Goal: Task Accomplishment & Management: Manage account settings

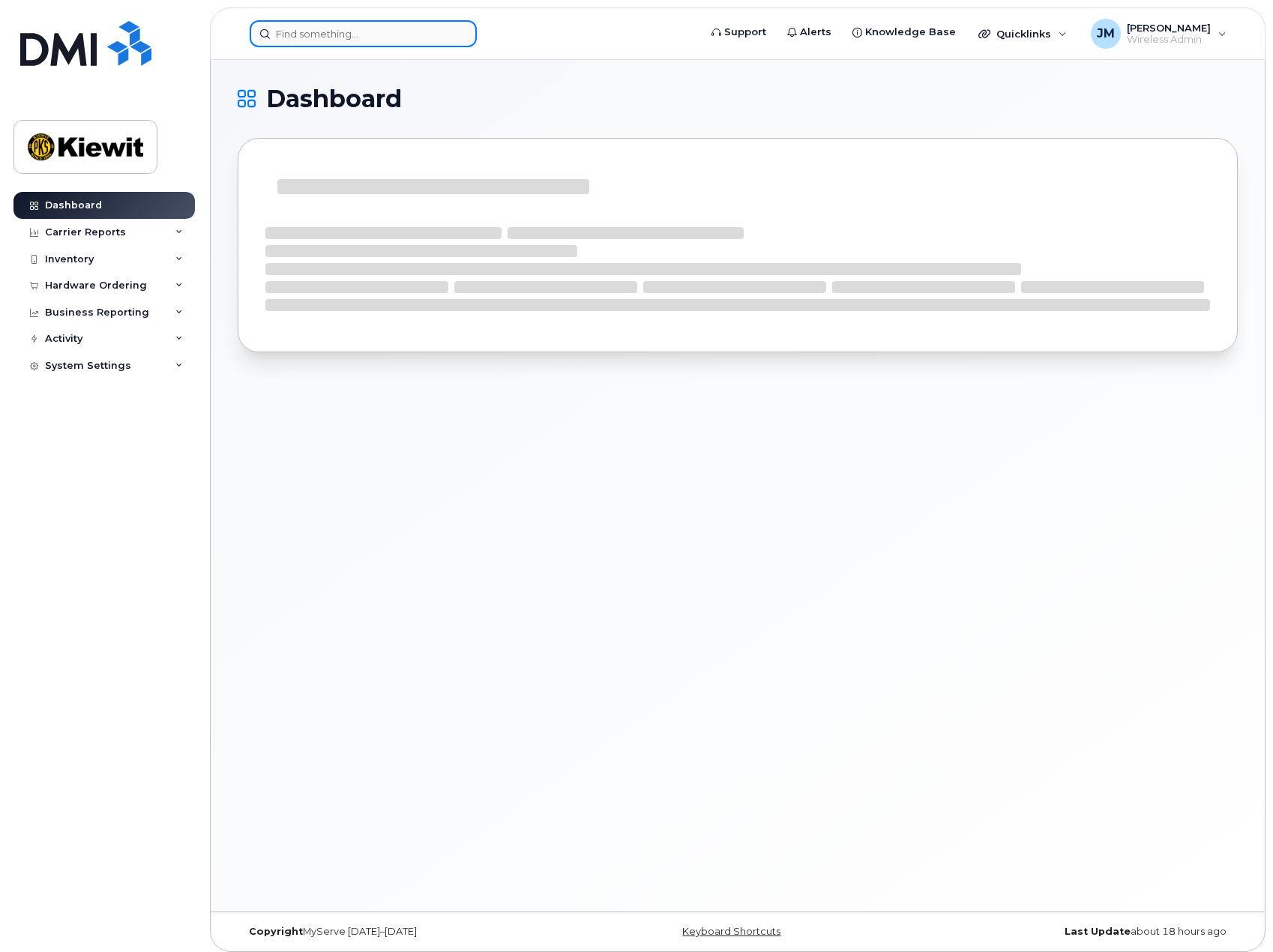
click at [282, 37] on input at bounding box center [363, 33] width 227 height 27
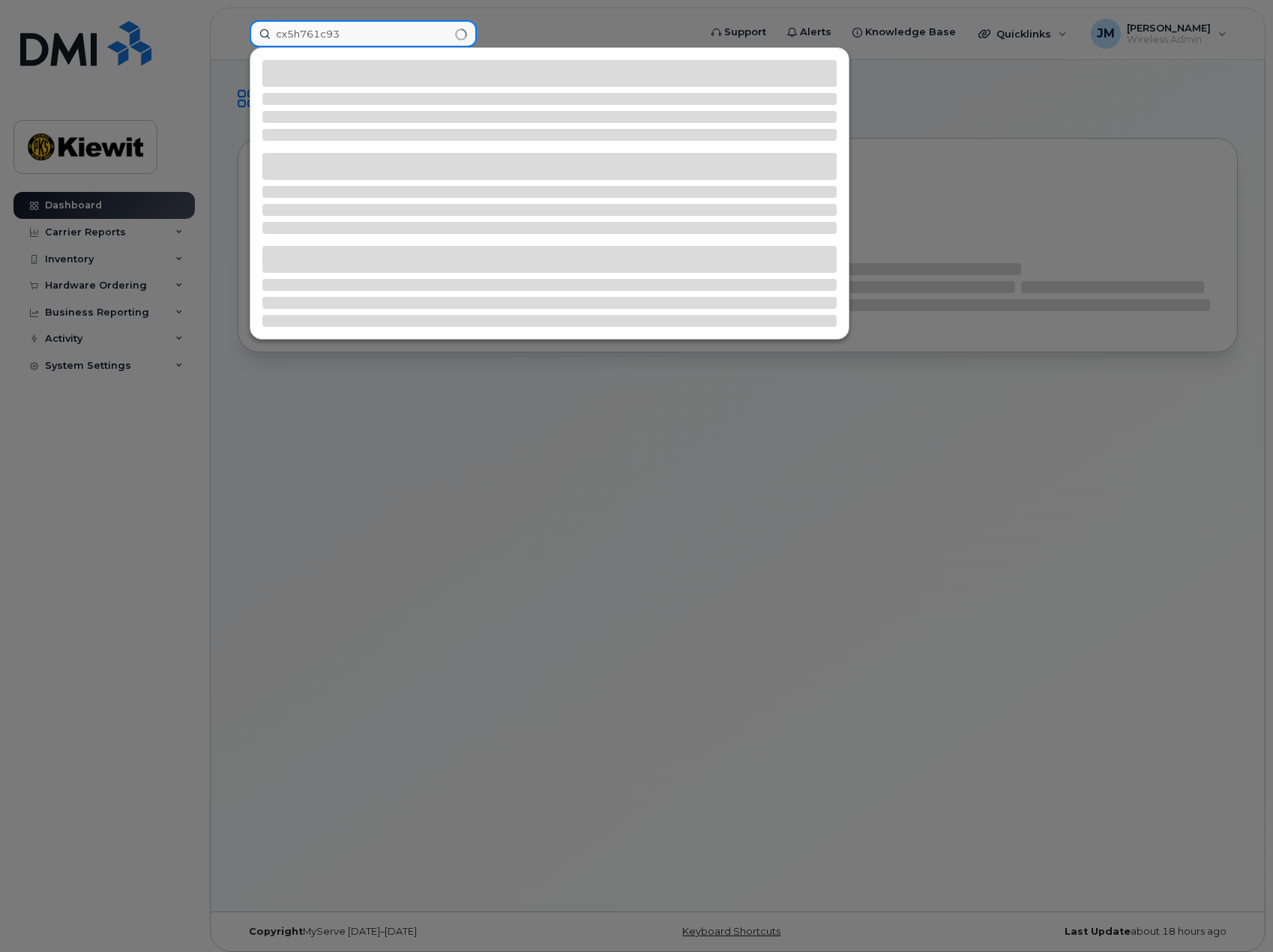
type input "cx5h761c9"
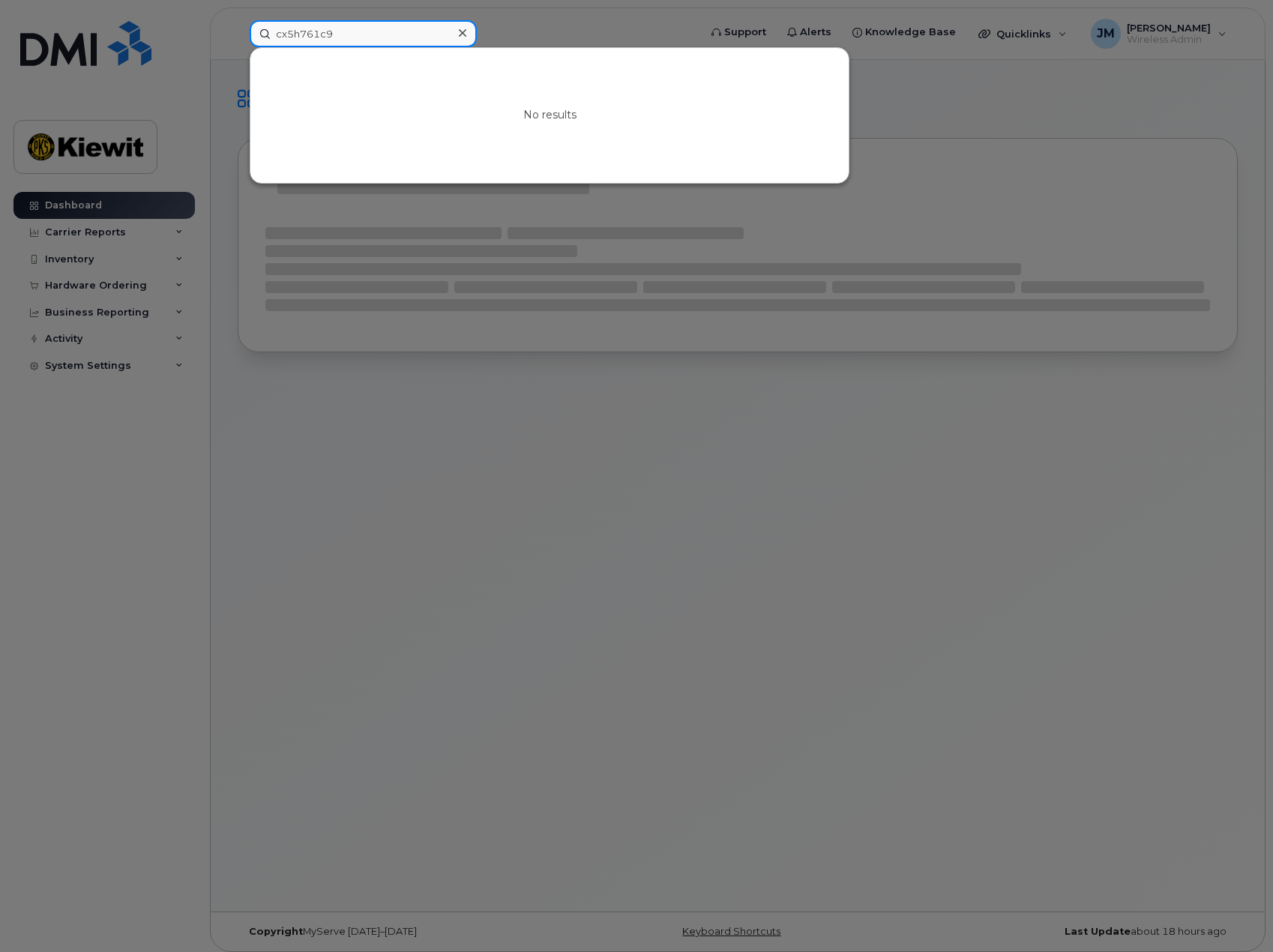
drag, startPoint x: 386, startPoint y: 33, endPoint x: 152, endPoint y: 40, distance: 234.1
click at [238, 40] on div "cx5h761c9 No results" at bounding box center [469, 33] width 463 height 27
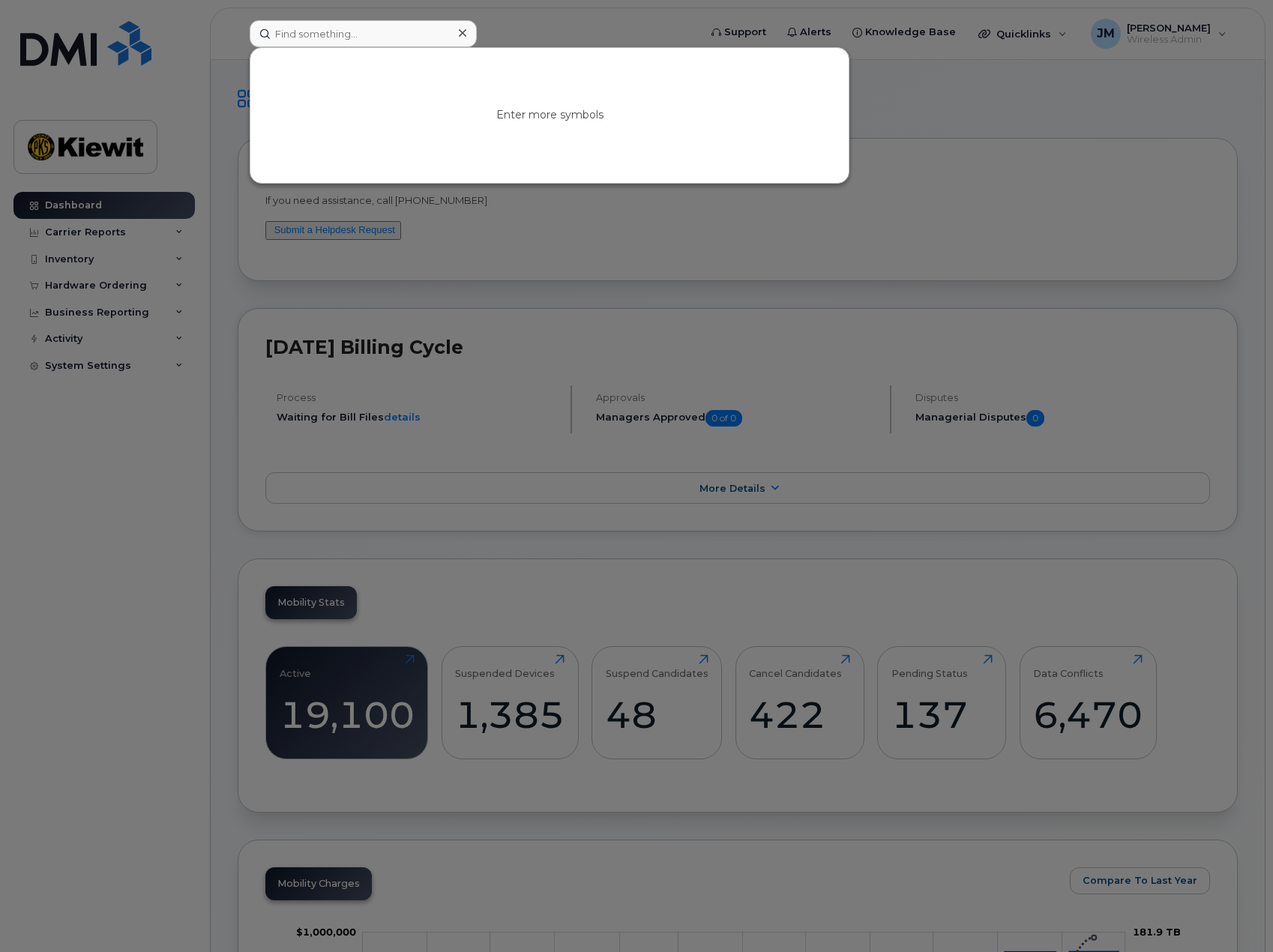
click at [198, 495] on div at bounding box center [636, 476] width 1273 height 952
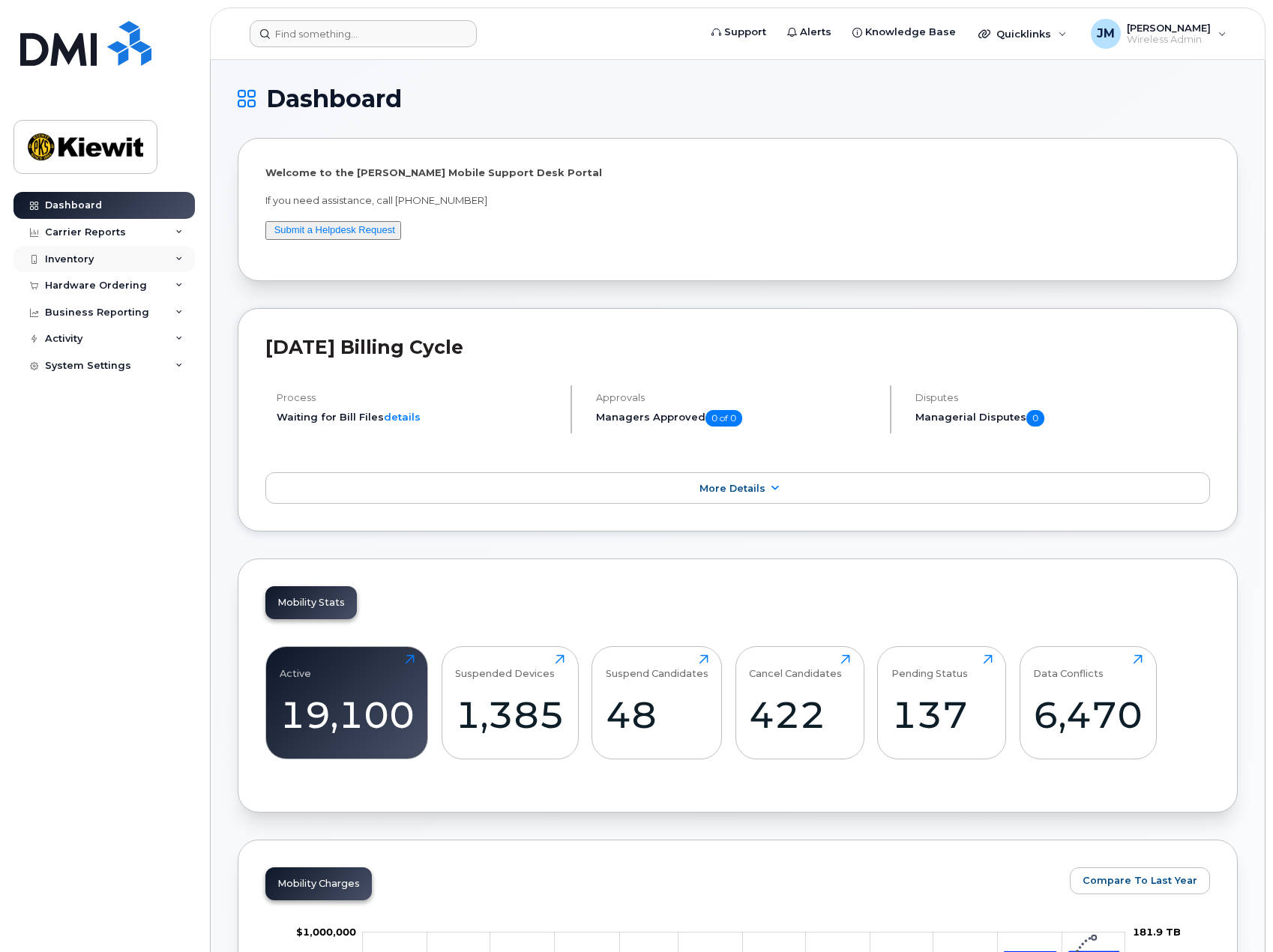
click at [112, 258] on div "Inventory" at bounding box center [103, 259] width 181 height 27
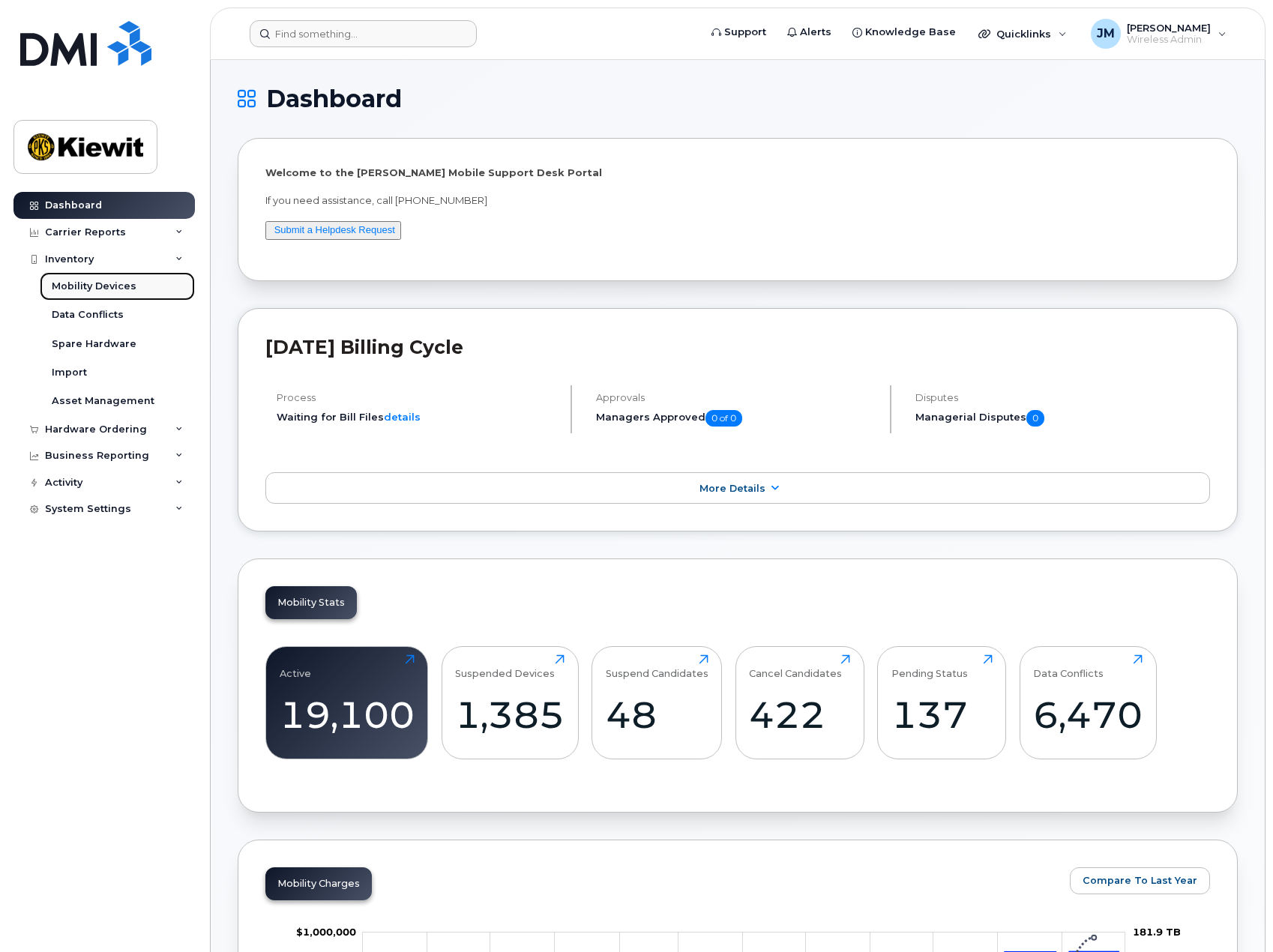
click at [101, 286] on div "Mobility Devices" at bounding box center [94, 286] width 85 height 13
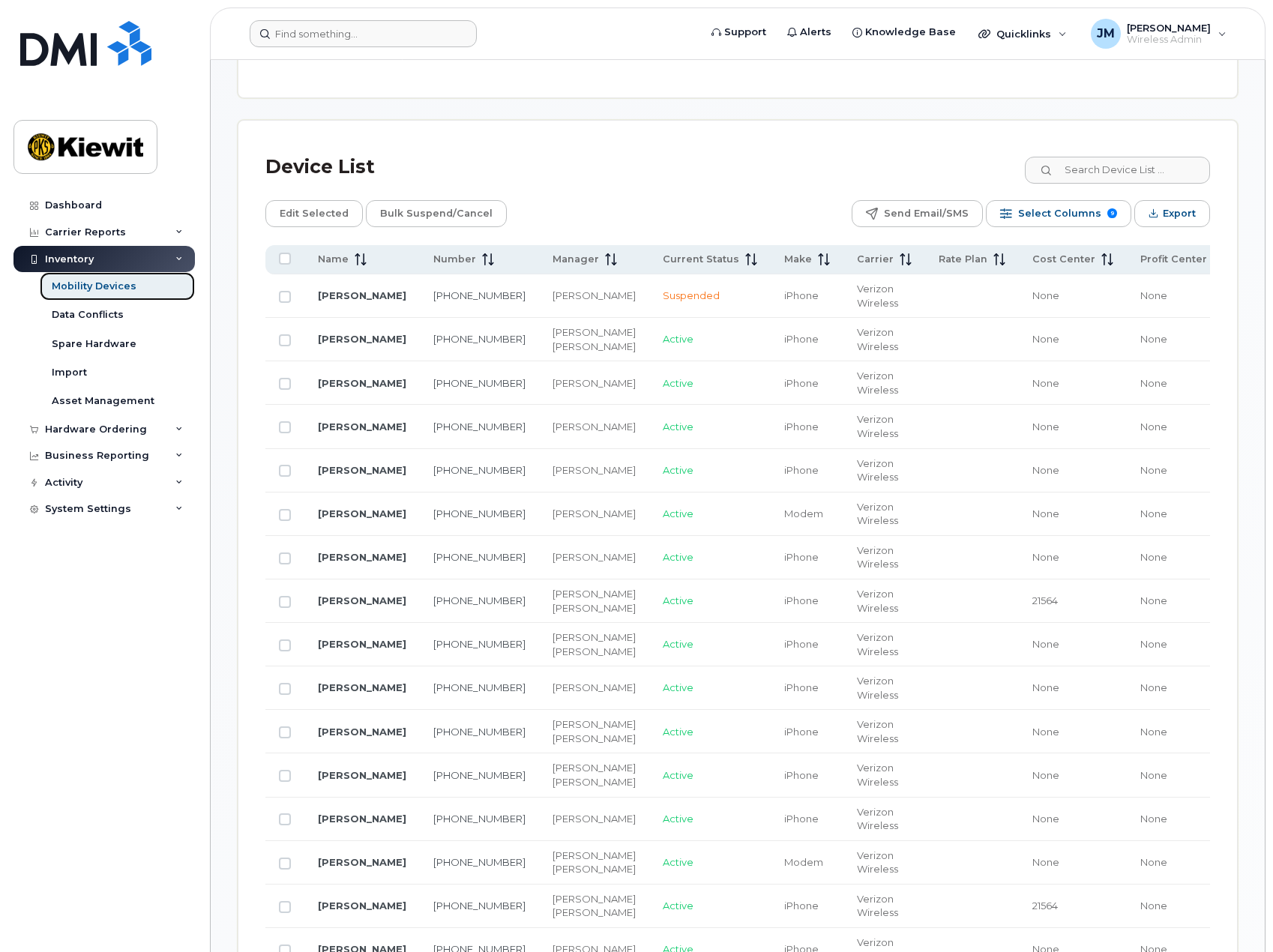
scroll to position [524, 0]
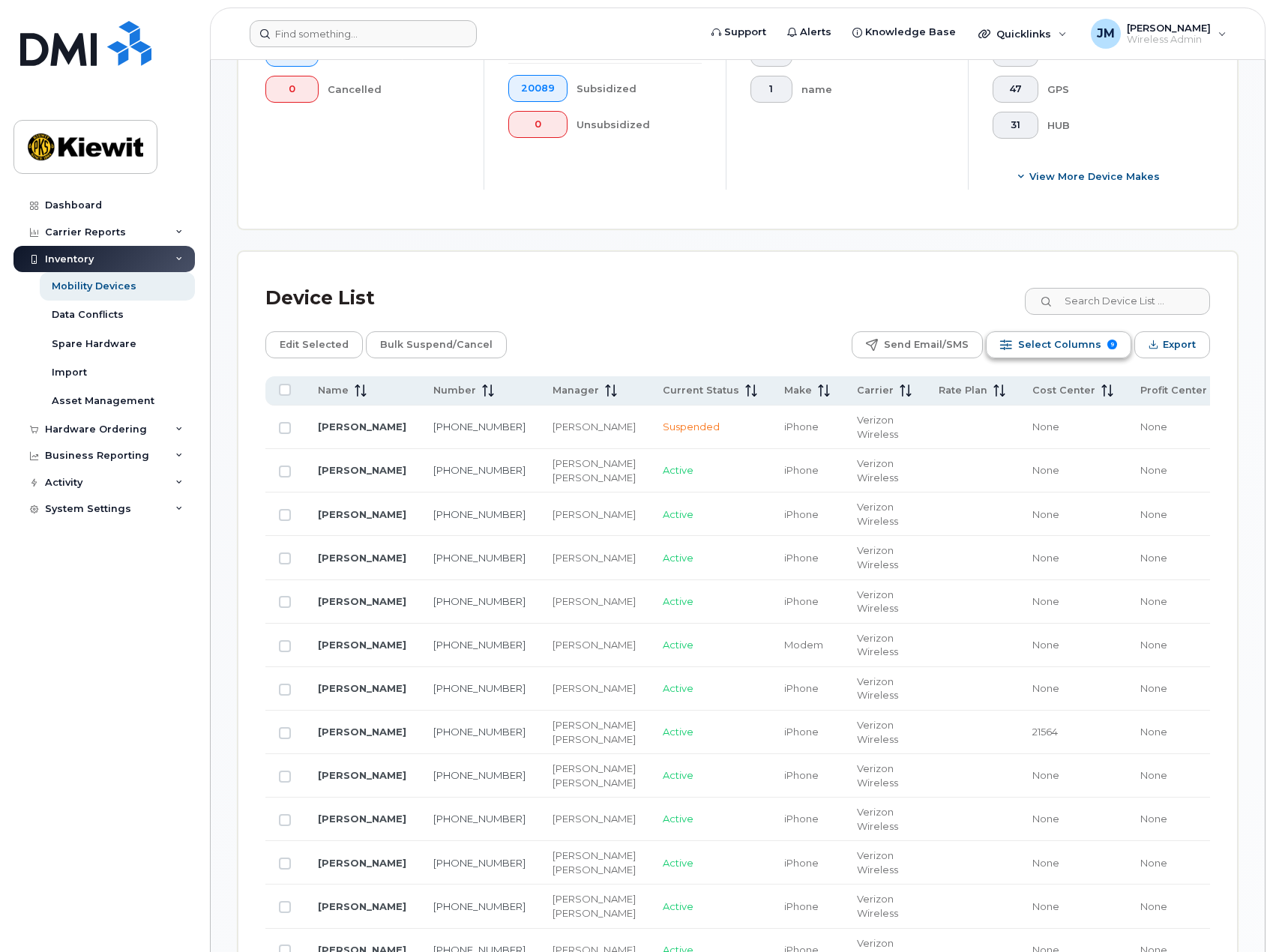
click at [1061, 352] on span "Select Columns" at bounding box center [1059, 345] width 83 height 23
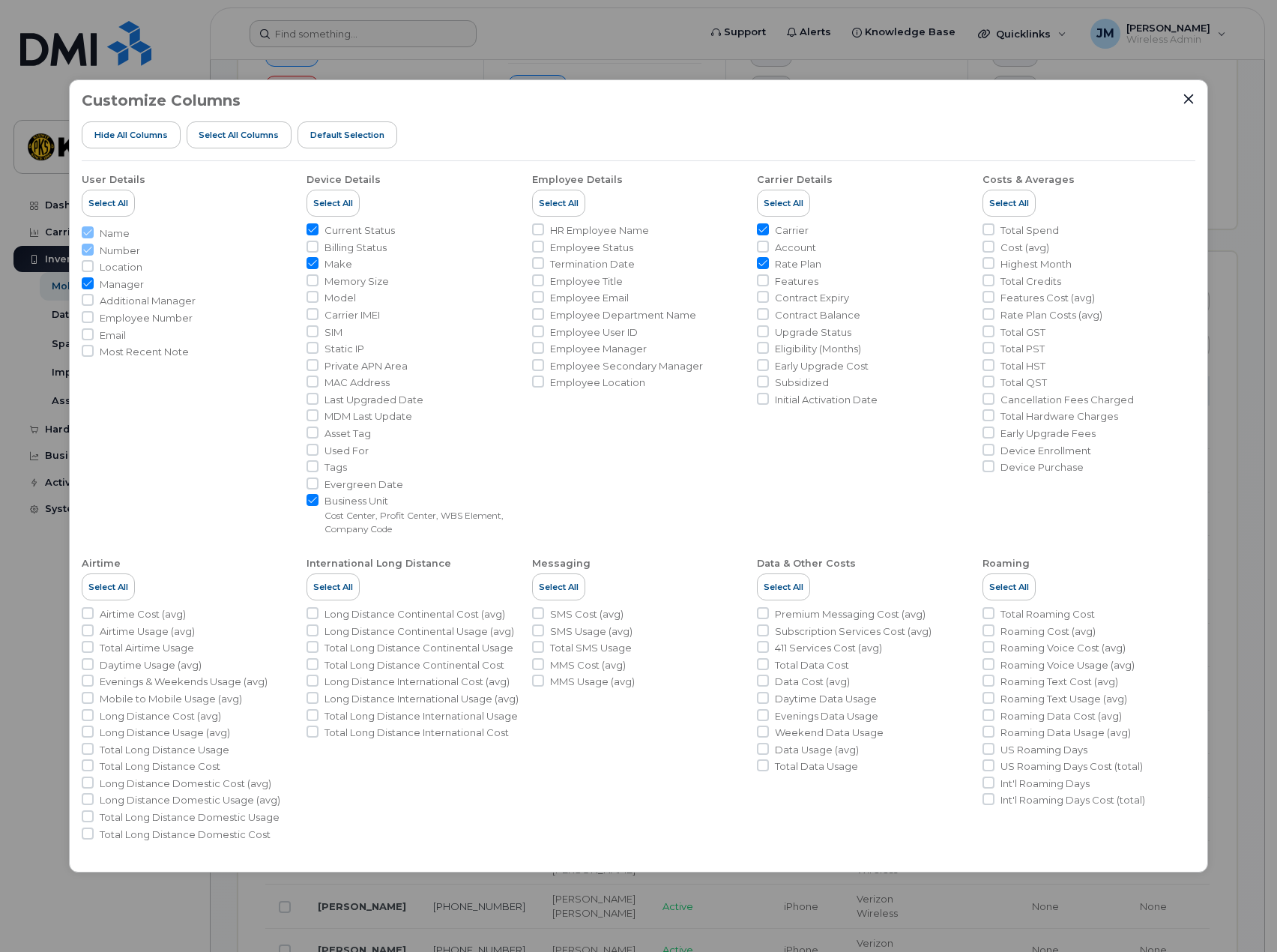
click at [762, 259] on input "Rate Plan" at bounding box center [763, 263] width 12 height 12
checkbox input "false"
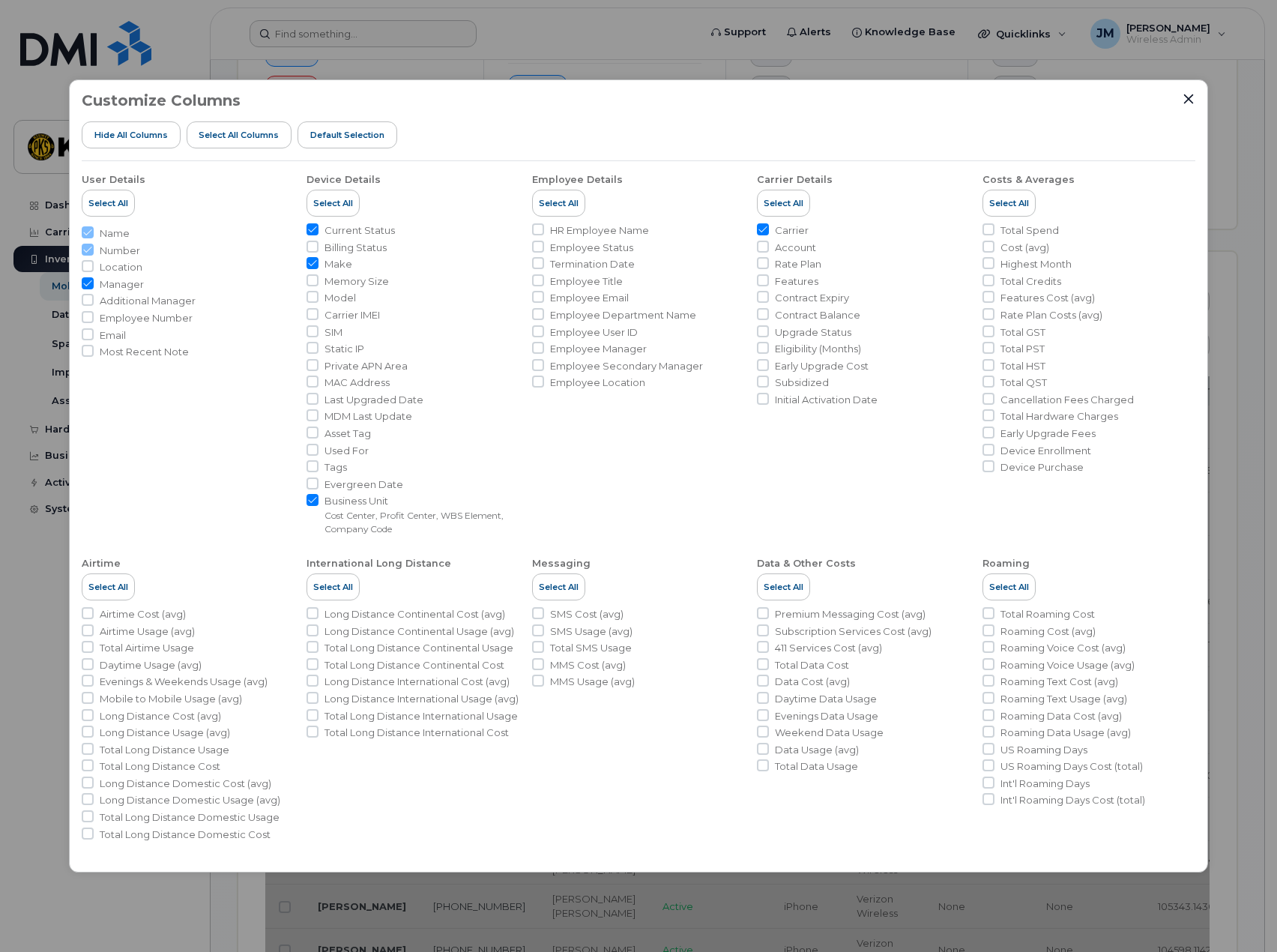
click at [361, 29] on div "Customize Columns Hide All Columns Select all Columns Default Selection User De…" at bounding box center [638, 476] width 1277 height 952
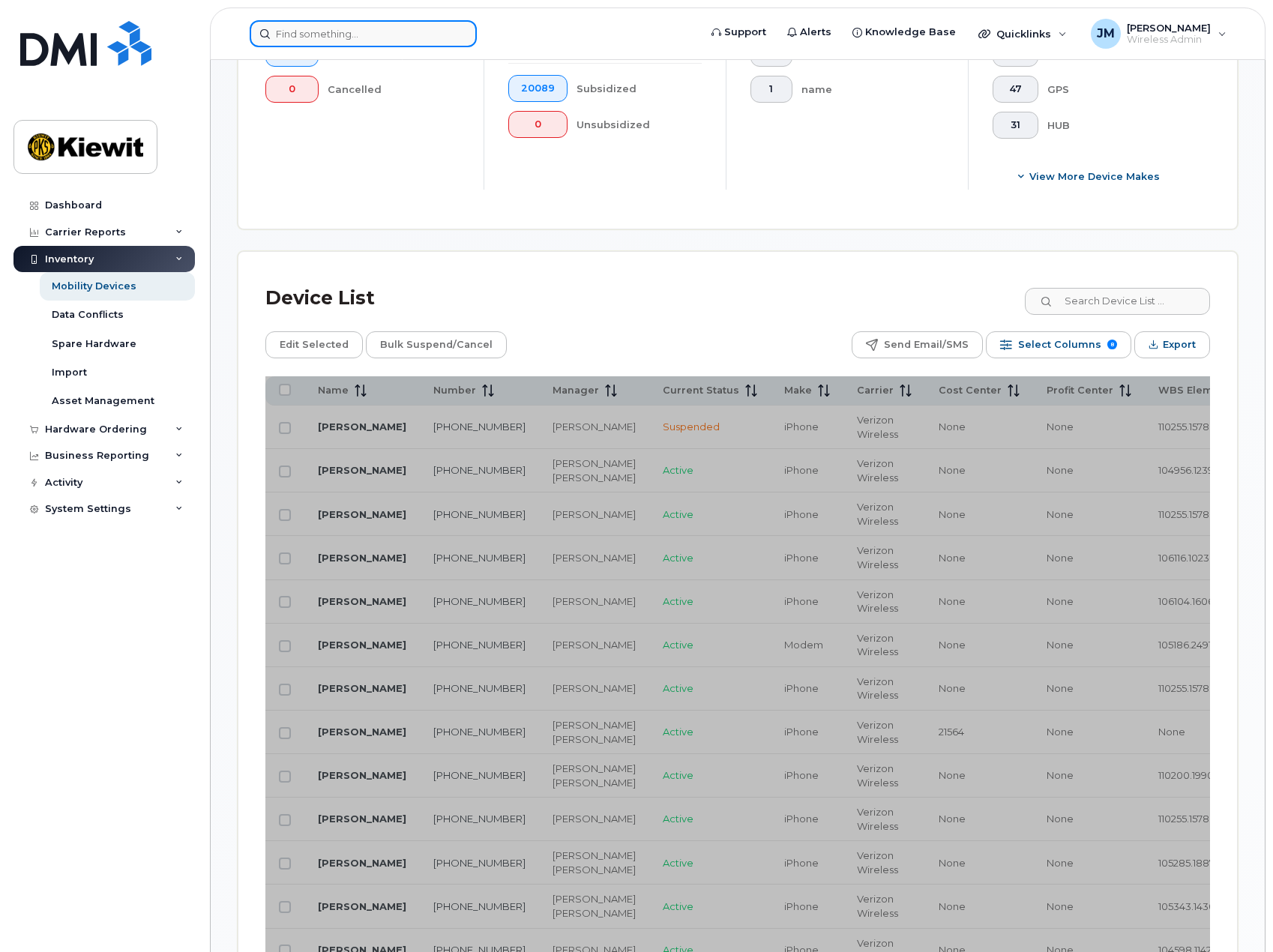
click at [290, 32] on input at bounding box center [363, 33] width 227 height 27
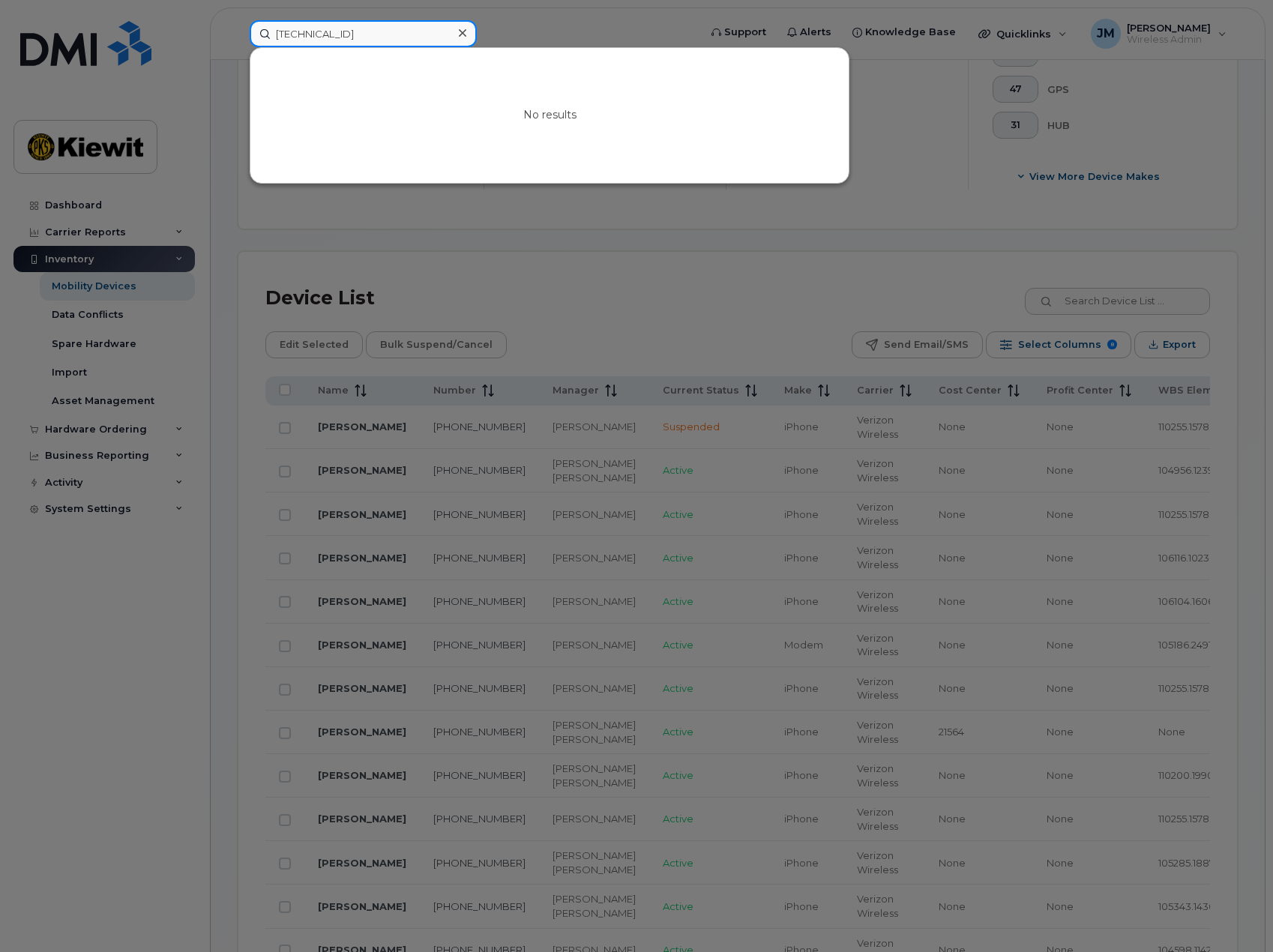
type input "35 798136 511386 9"
click at [90, 218] on div at bounding box center [636, 476] width 1273 height 952
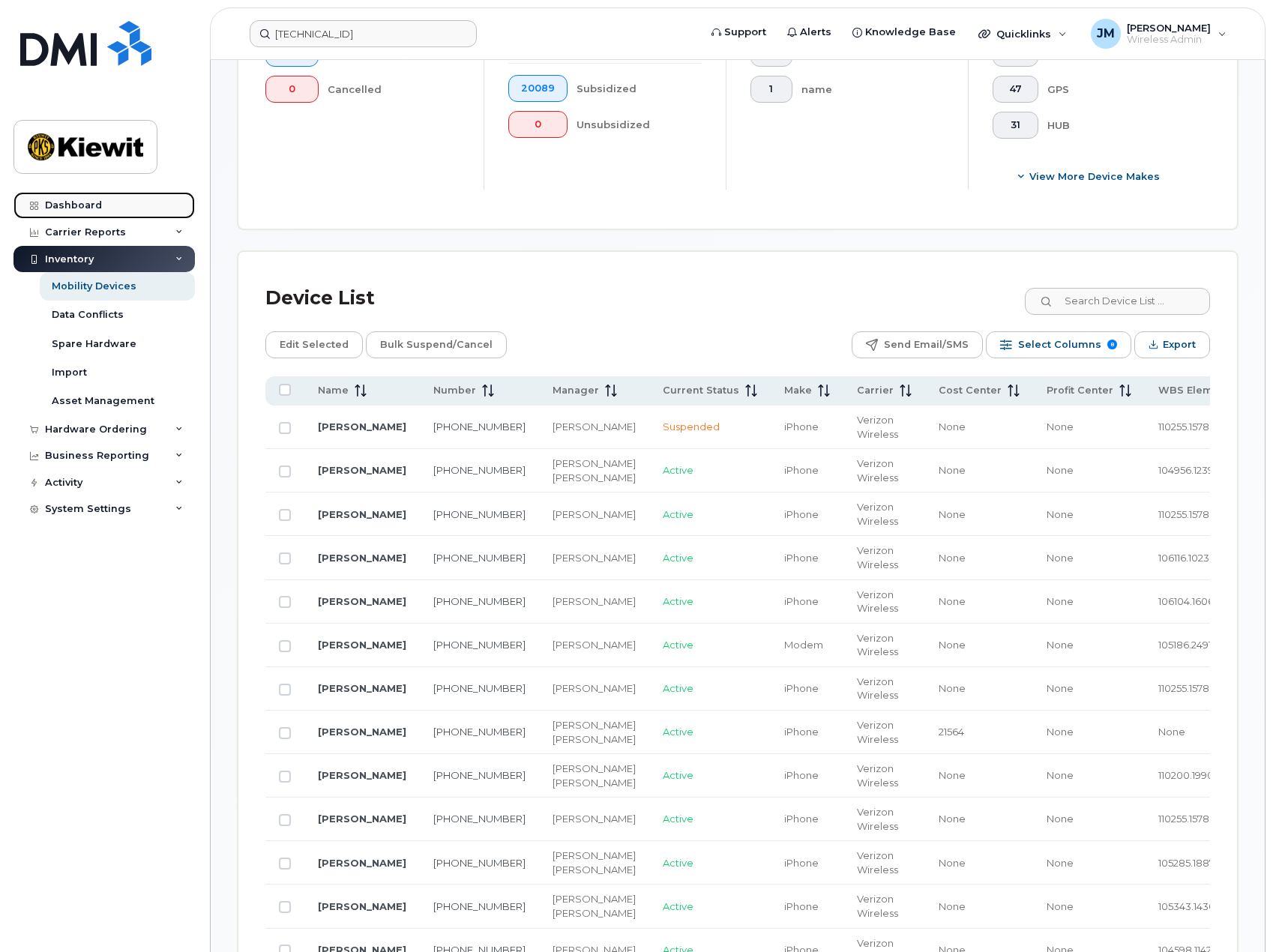
click at [87, 210] on div "Dashboard" at bounding box center [73, 205] width 57 height 12
click at [85, 204] on div "Dashboard" at bounding box center [73, 205] width 57 height 12
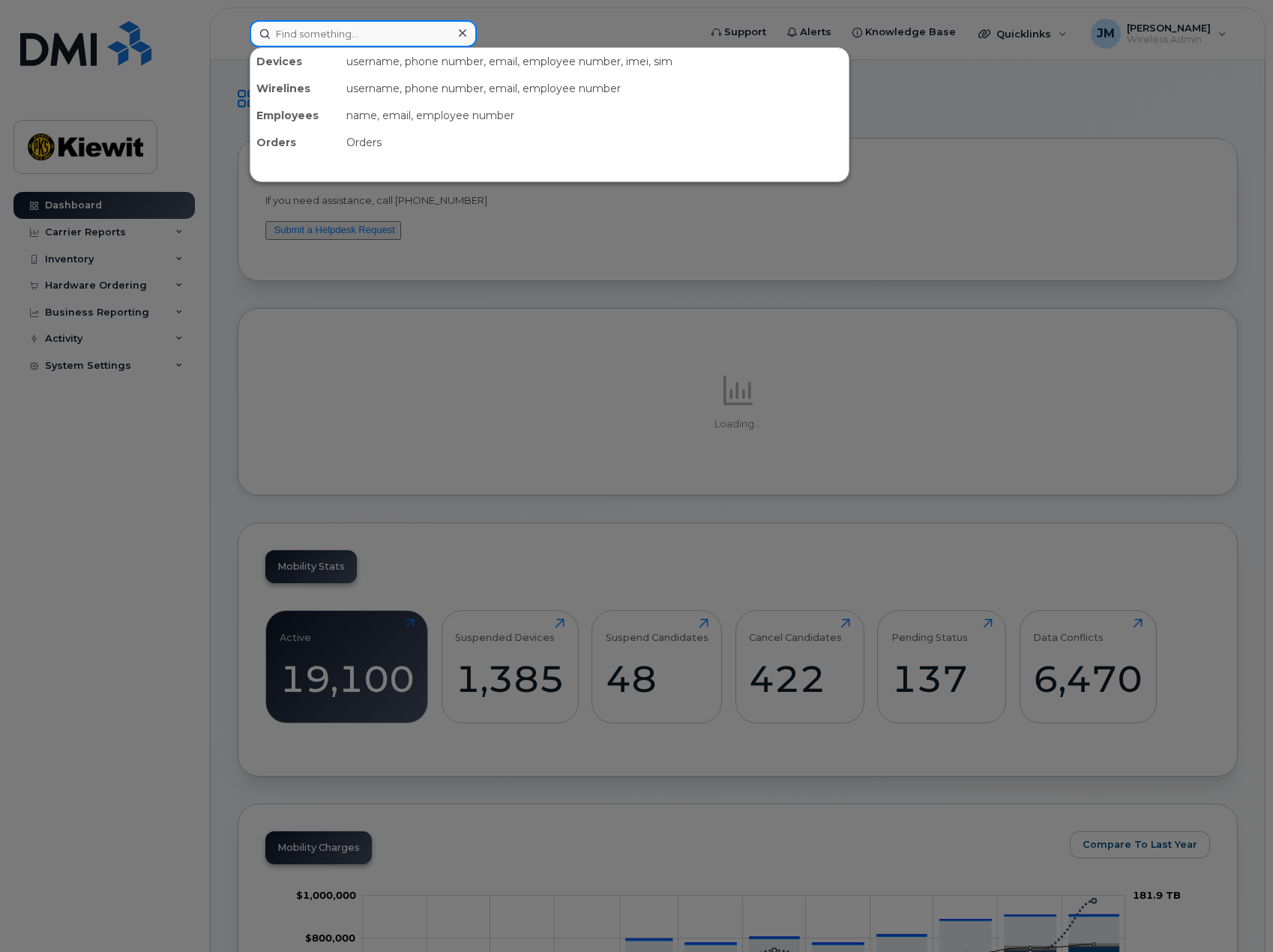
click at [363, 33] on input at bounding box center [363, 33] width 227 height 27
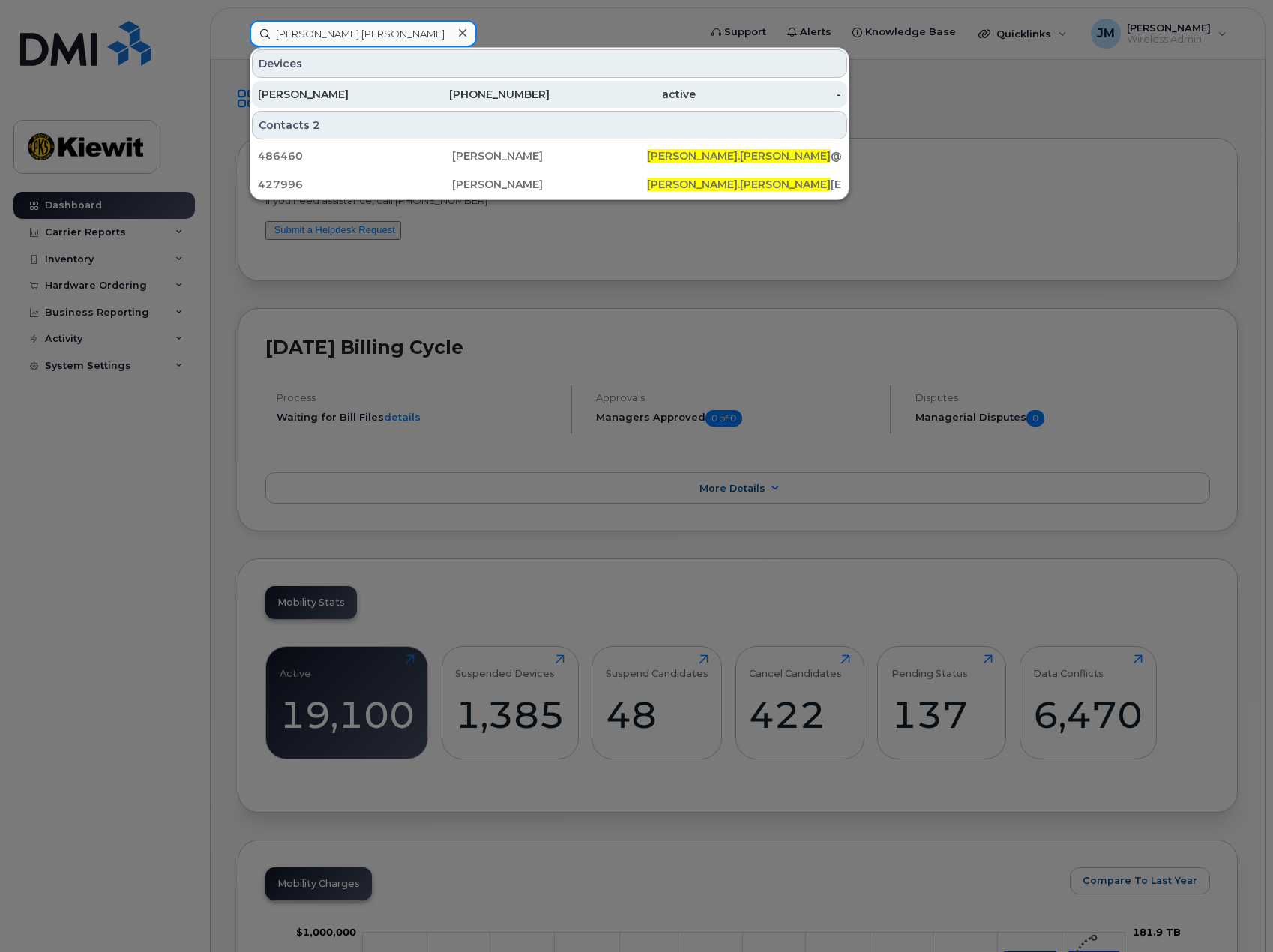
type input "amanda.jones"
click at [317, 93] on div "Amanda Jones" at bounding box center [331, 94] width 146 height 15
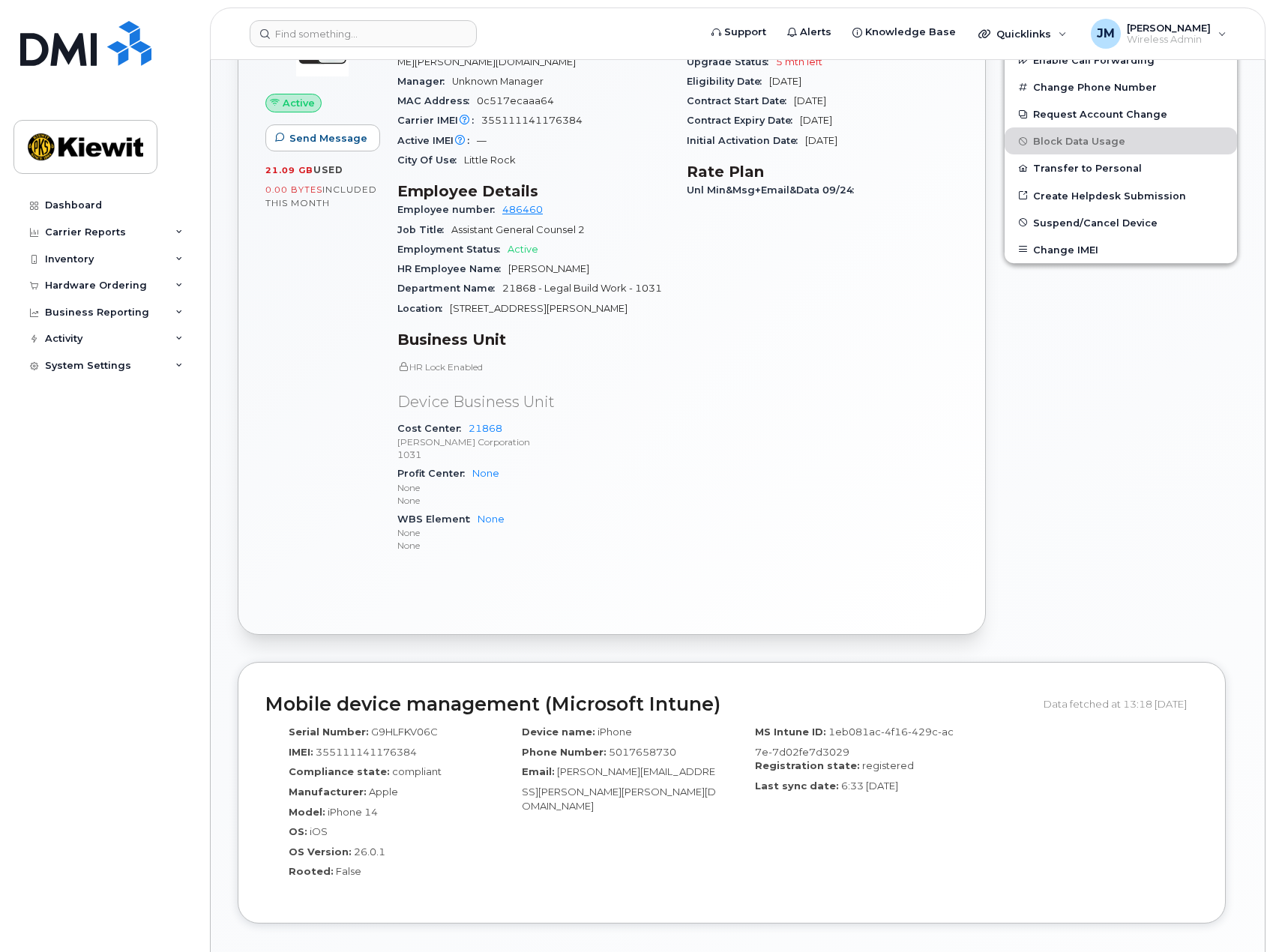
scroll to position [75, 0]
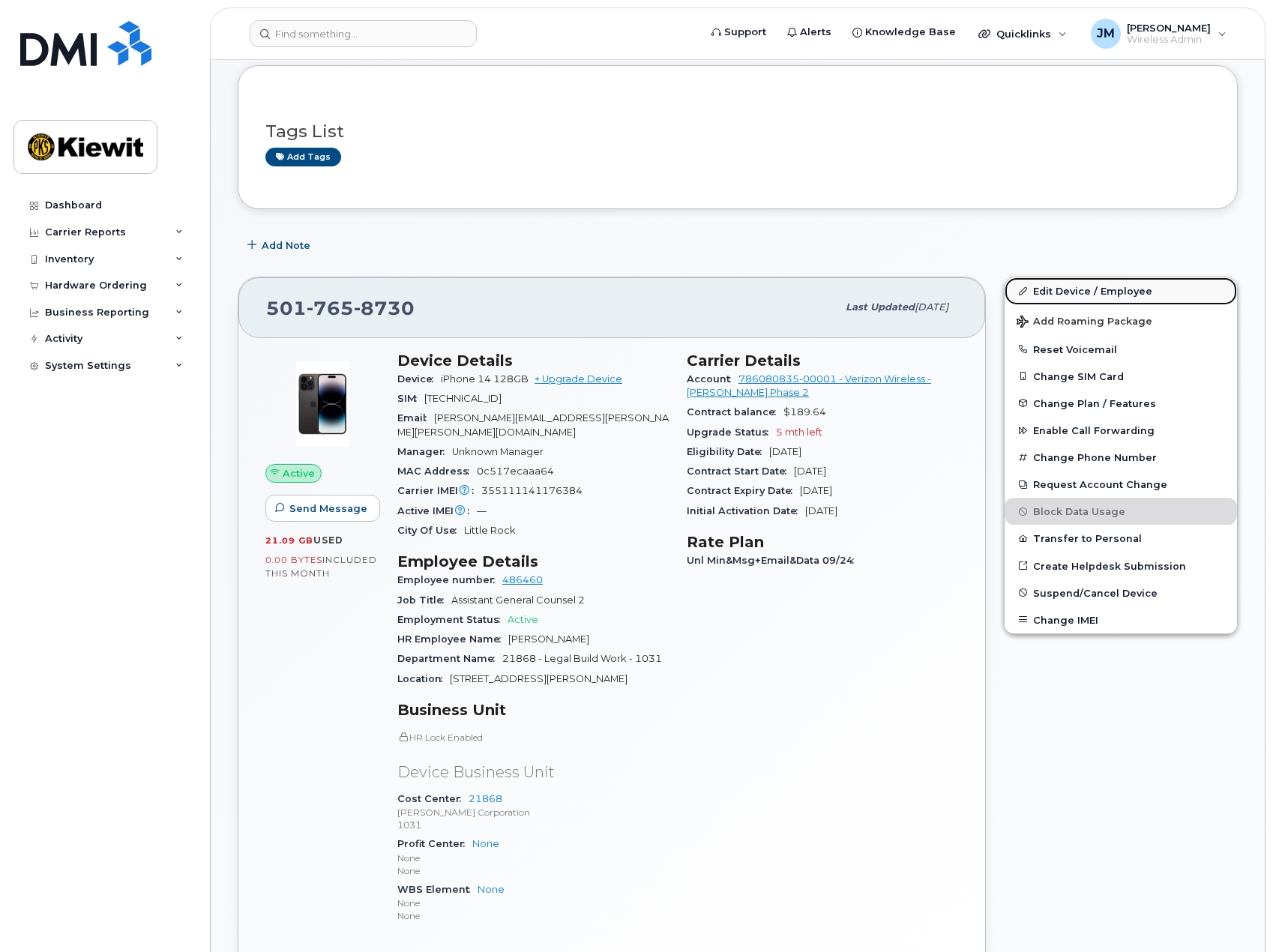
click at [1063, 287] on link "Edit Device / Employee" at bounding box center [1120, 290] width 232 height 27
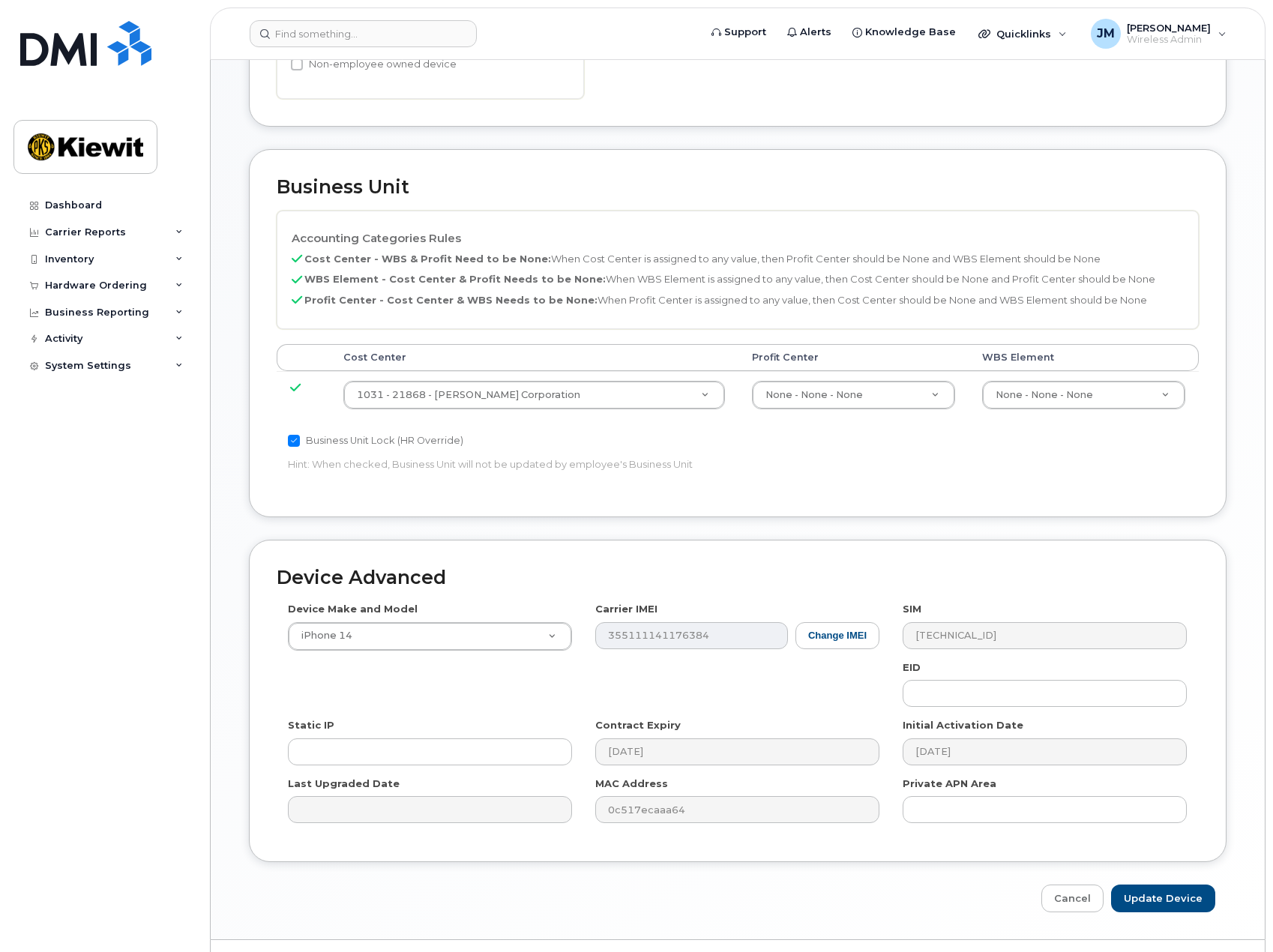
scroll to position [588, 0]
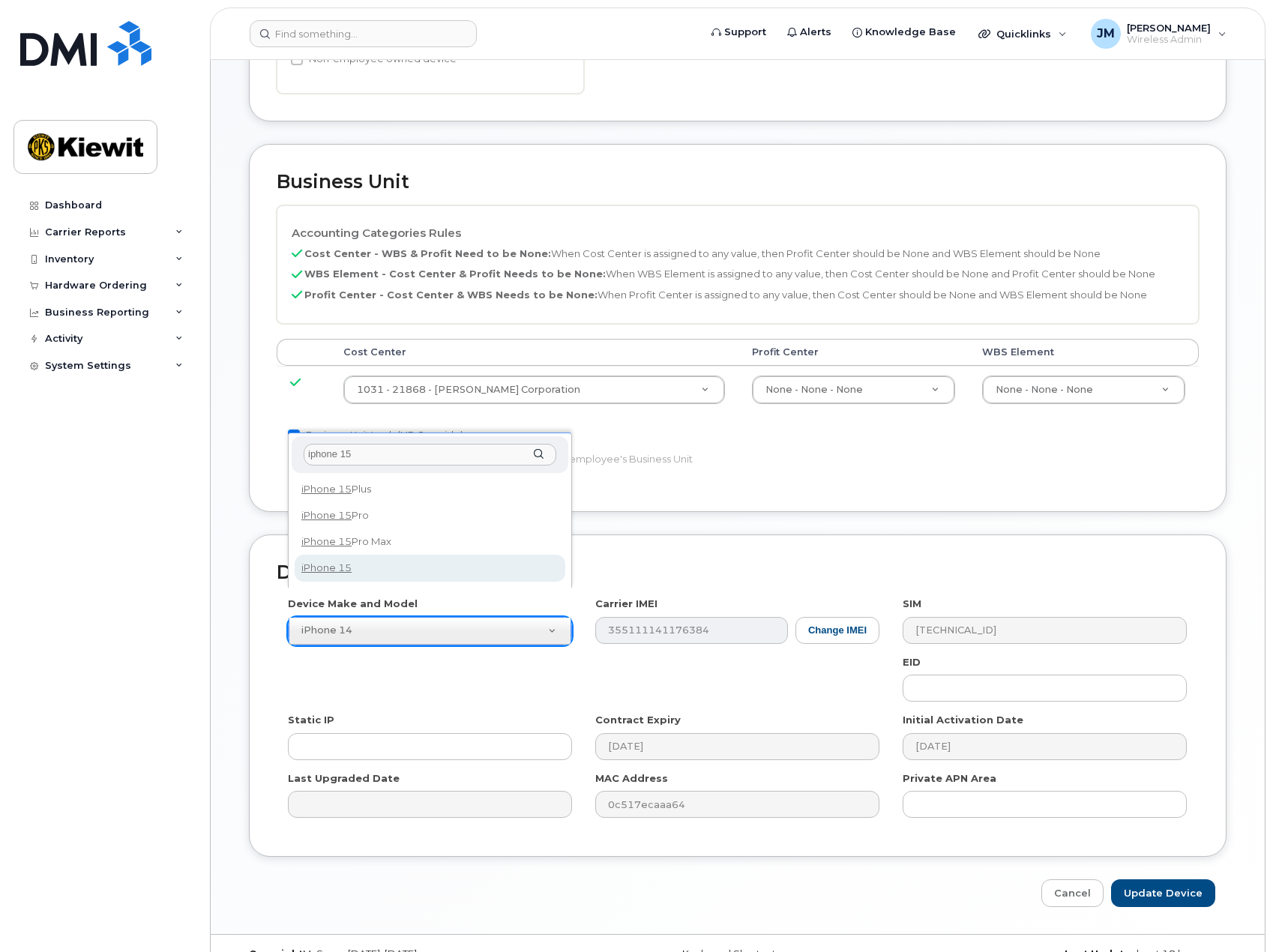
type input "iphone 15"
select select "3031"
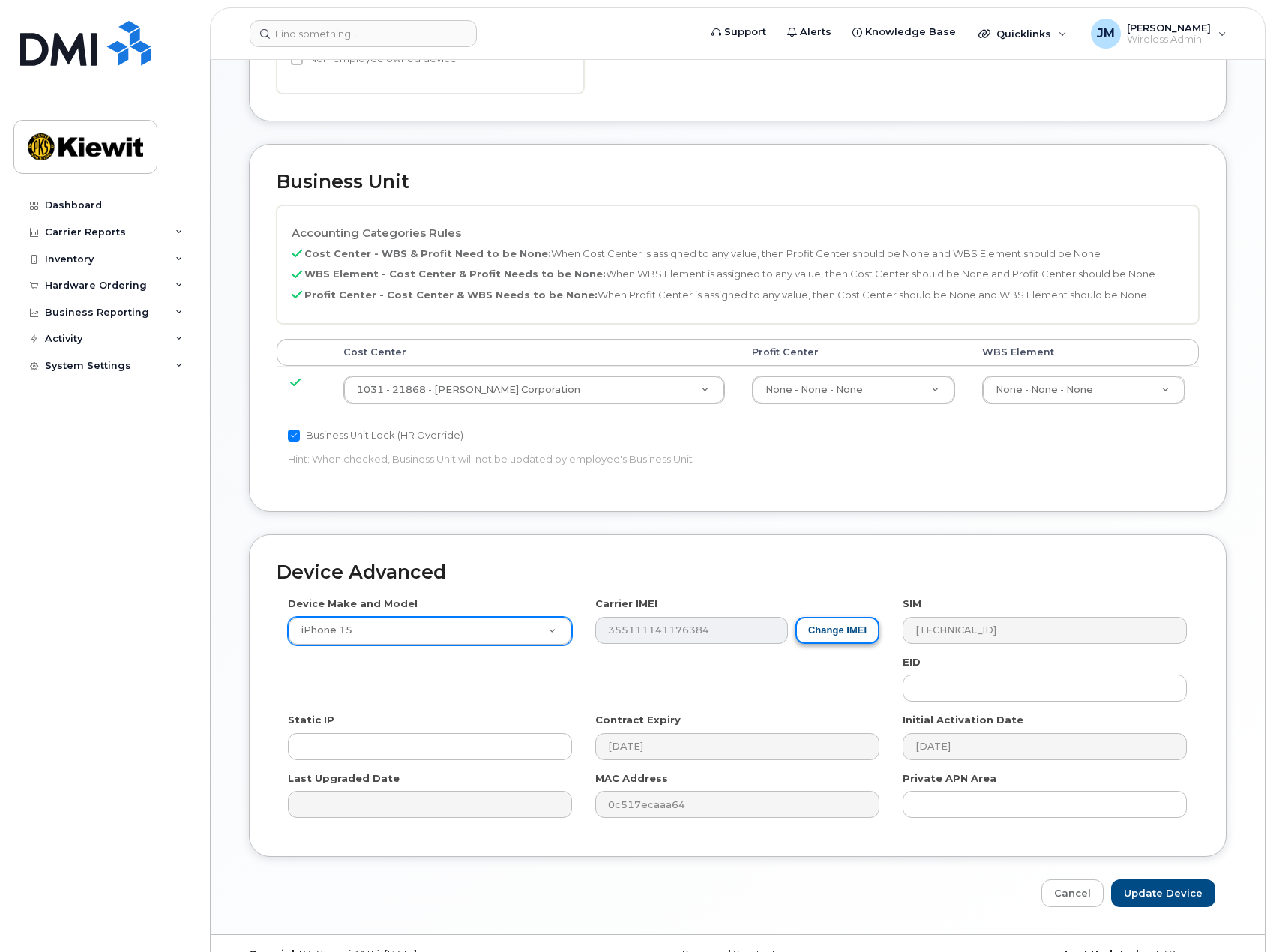
click at [831, 617] on button "Change IMEI" at bounding box center [837, 631] width 84 height 28
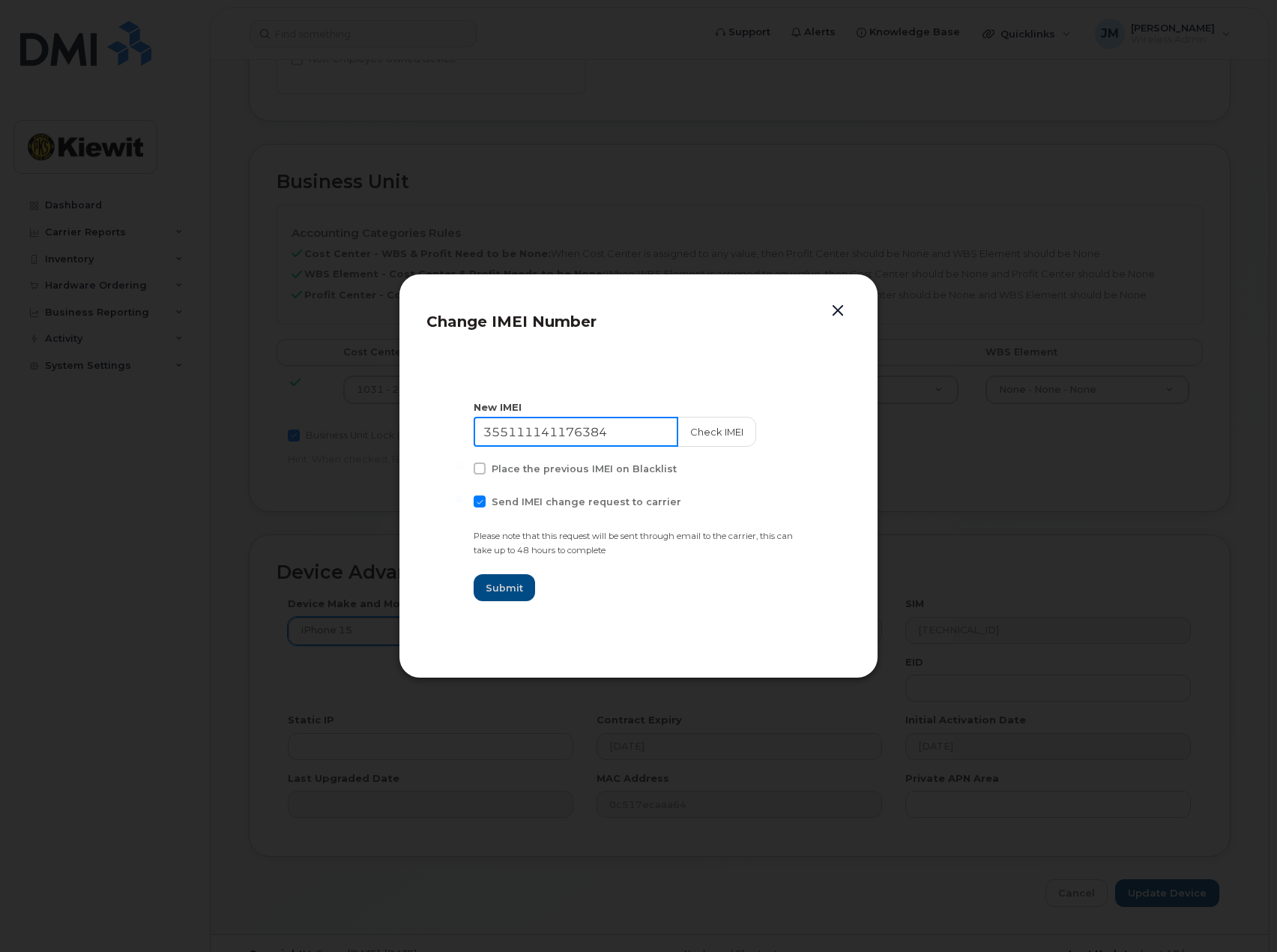
drag, startPoint x: 620, startPoint y: 428, endPoint x: 376, endPoint y: 419, distance: 244.2
click at [376, 419] on div "Change IMEI Number New IMEI 355111141176384 Check IMEI Place the previous IMEI …" at bounding box center [638, 476] width 1277 height 952
type input "357981365113869"
click at [512, 589] on span "Submit" at bounding box center [504, 588] width 38 height 14
type input "357981365113869"
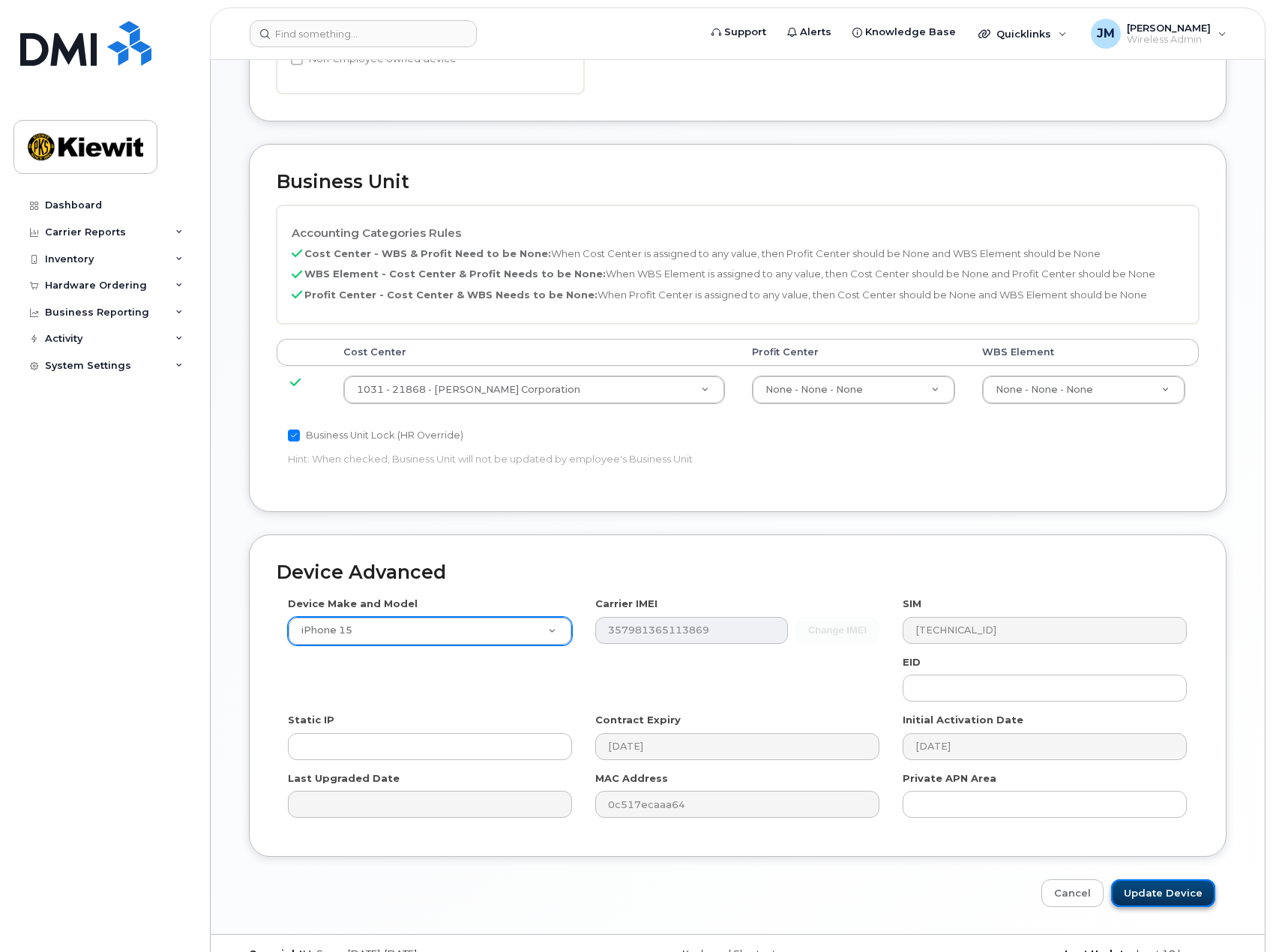
click at [1131, 879] on input "Update Device" at bounding box center [1163, 893] width 104 height 28
type input "Saving..."
